Goal: Transaction & Acquisition: Obtain resource

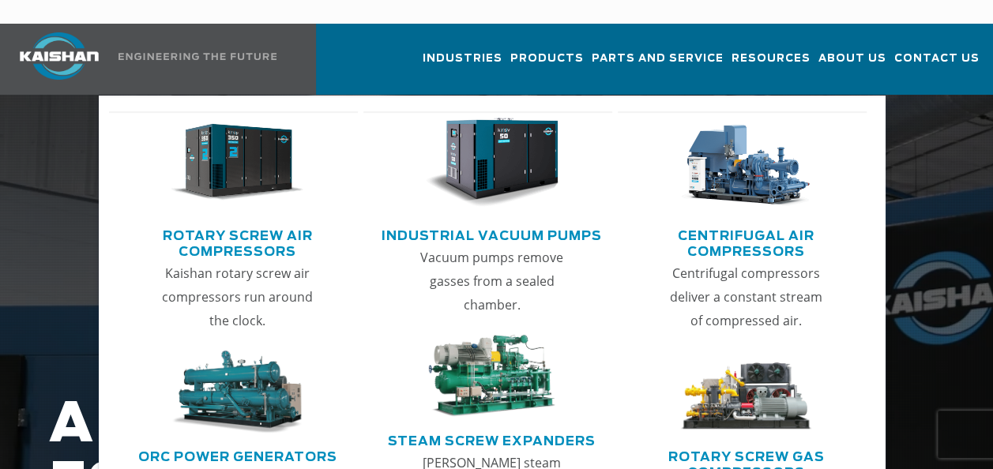
click at [521, 222] on link "Industrial Vacuum Pumps" at bounding box center [492, 234] width 220 height 24
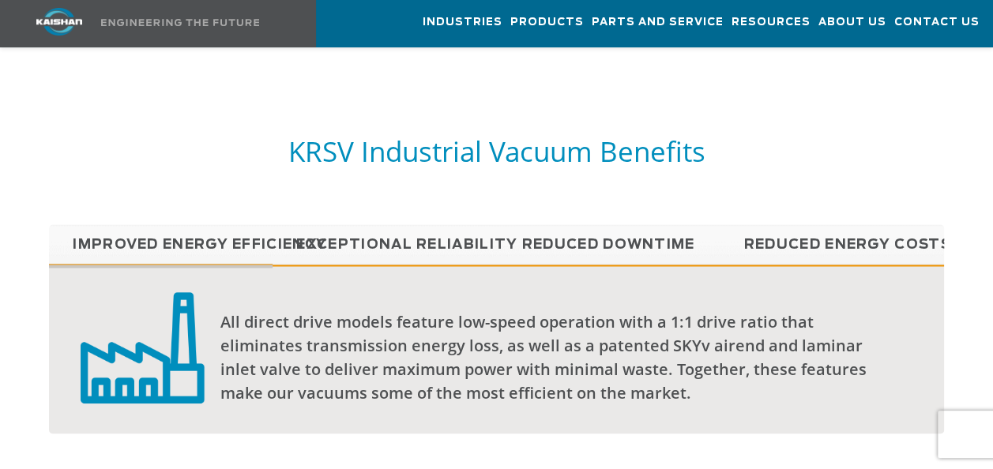
scroll to position [1343, 0]
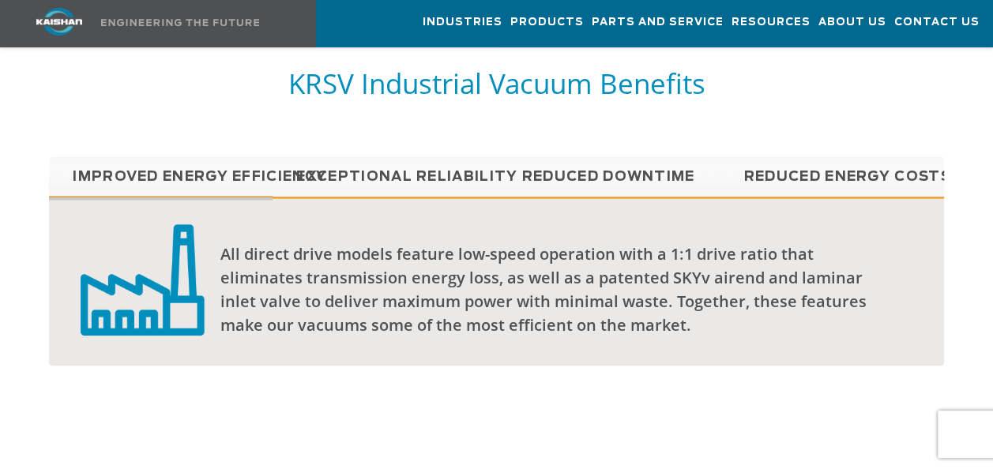
click at [807, 156] on link "Reduced Energy Costs" at bounding box center [832, 175] width 224 height 39
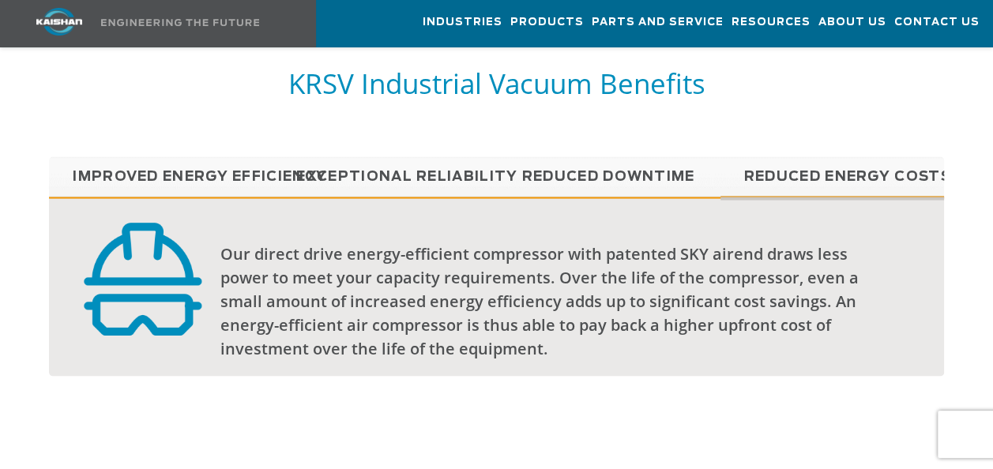
click at [550, 156] on link "Reduced Downtime" at bounding box center [608, 175] width 224 height 39
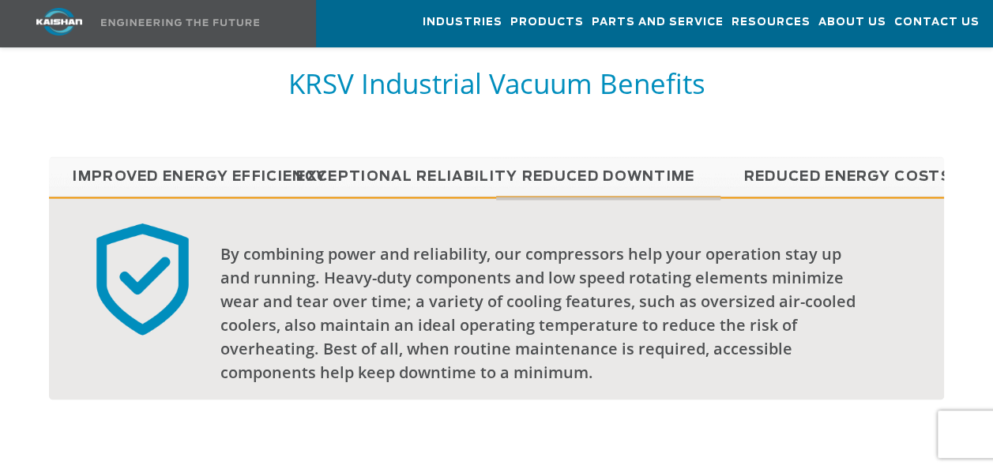
click at [342, 156] on link "Exceptional reliability" at bounding box center [385, 175] width 224 height 39
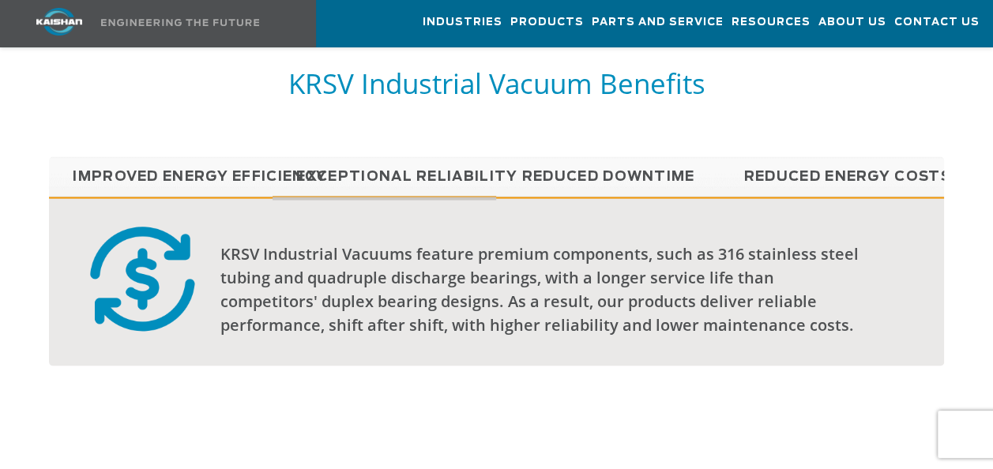
click at [246, 156] on link "Improved Energy Efficiency" at bounding box center [161, 175] width 224 height 39
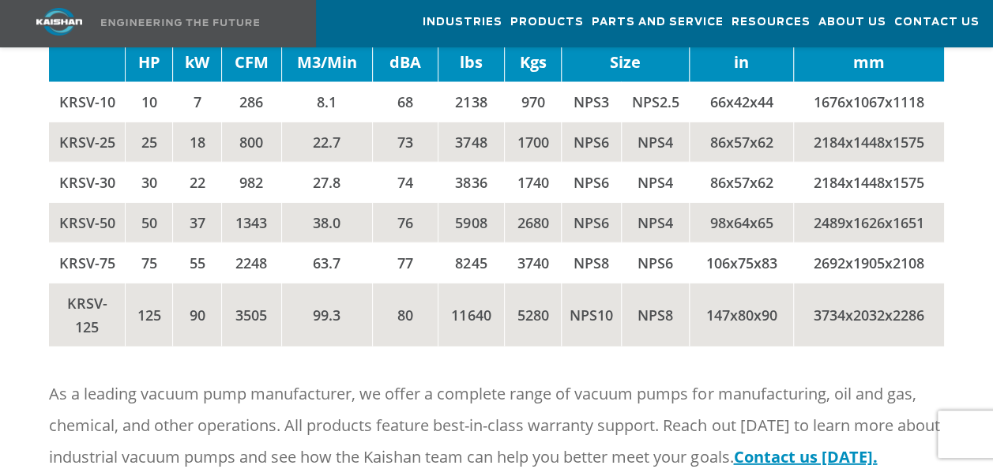
scroll to position [1975, 0]
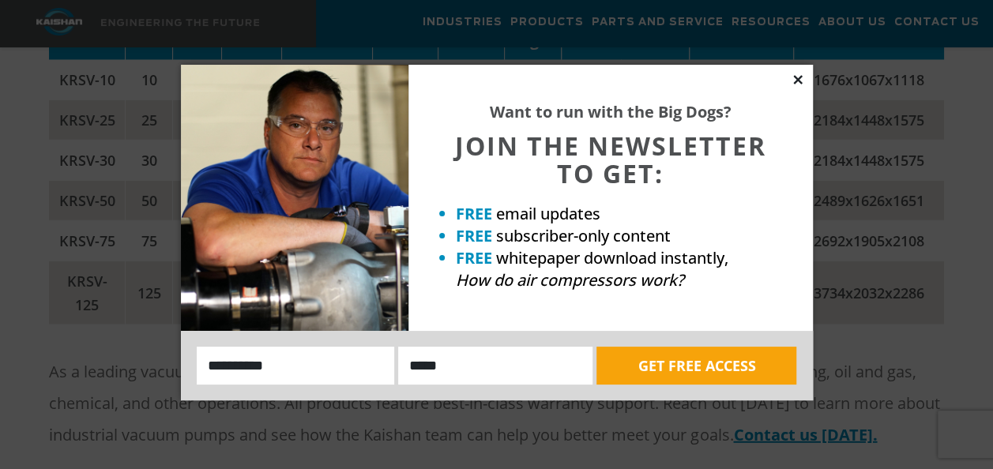
click at [792, 77] on icon at bounding box center [798, 80] width 14 height 14
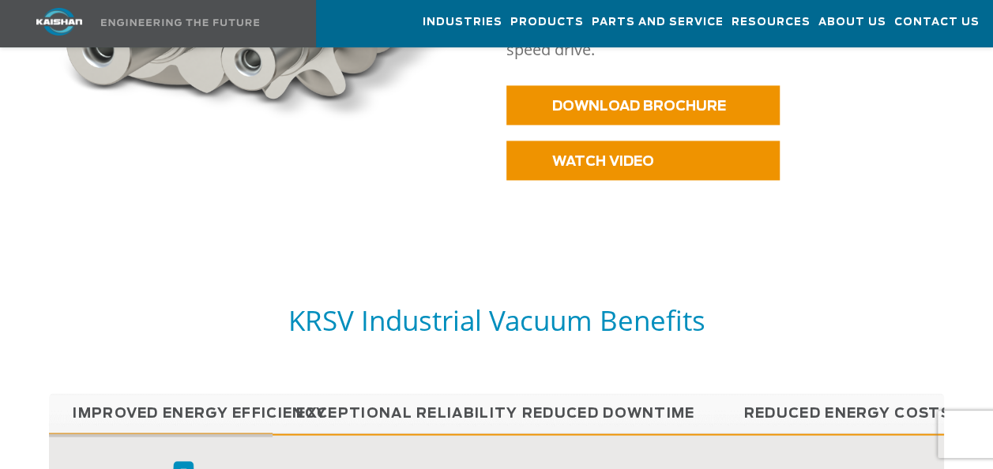
scroll to position [1027, 0]
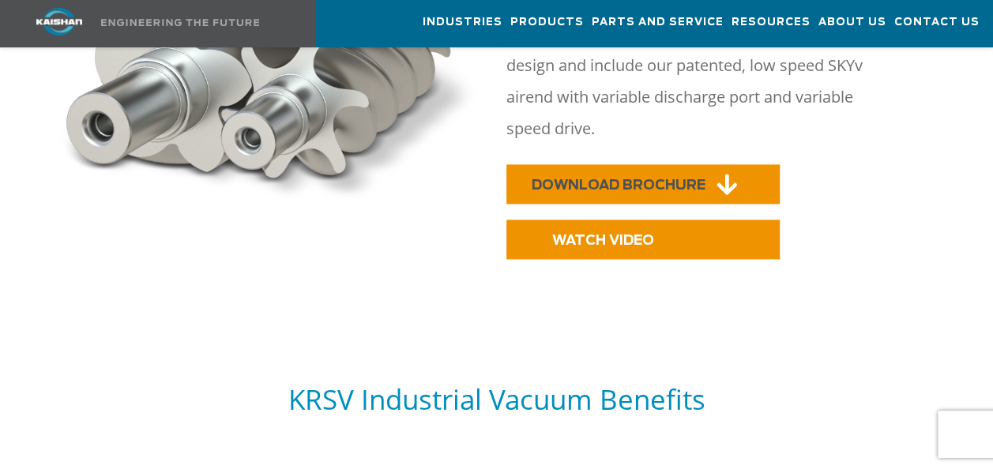
click at [613, 179] on span "DOWNLOAD BROCHURE" at bounding box center [619, 185] width 174 height 13
